Goal: Find specific page/section: Find specific page/section

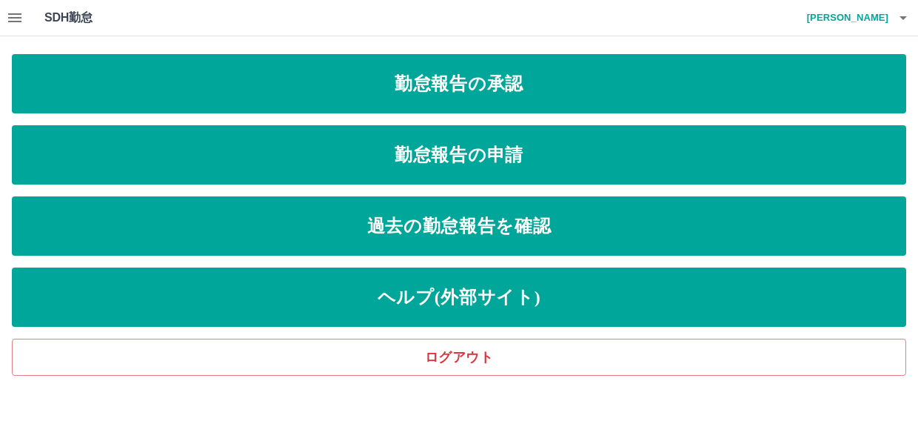
click at [21, 16] on icon "button" at bounding box center [15, 18] width 18 height 18
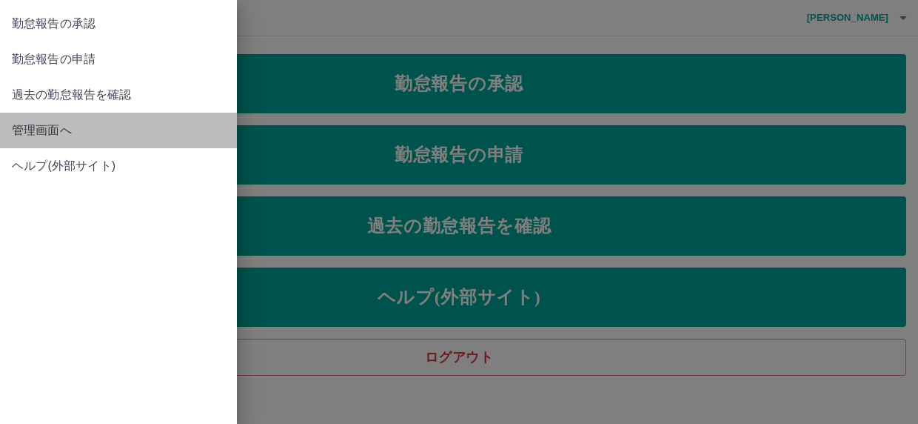
click at [49, 126] on span "管理画面へ" at bounding box center [118, 130] width 213 height 18
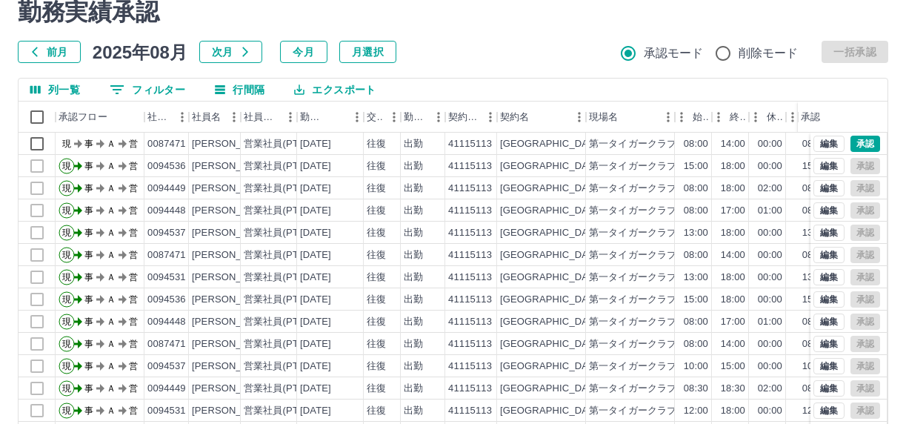
scroll to position [54, 0]
